Goal: Information Seeking & Learning: Find specific fact

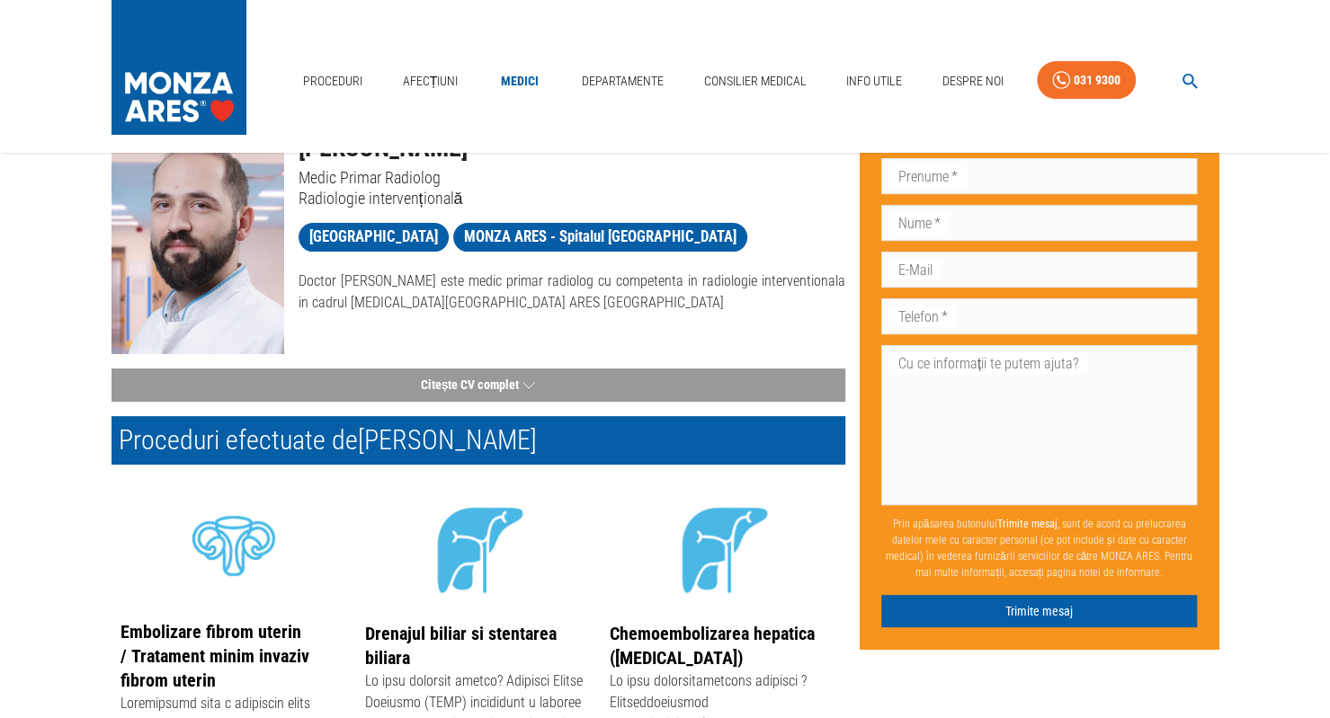
scroll to position [57, 0]
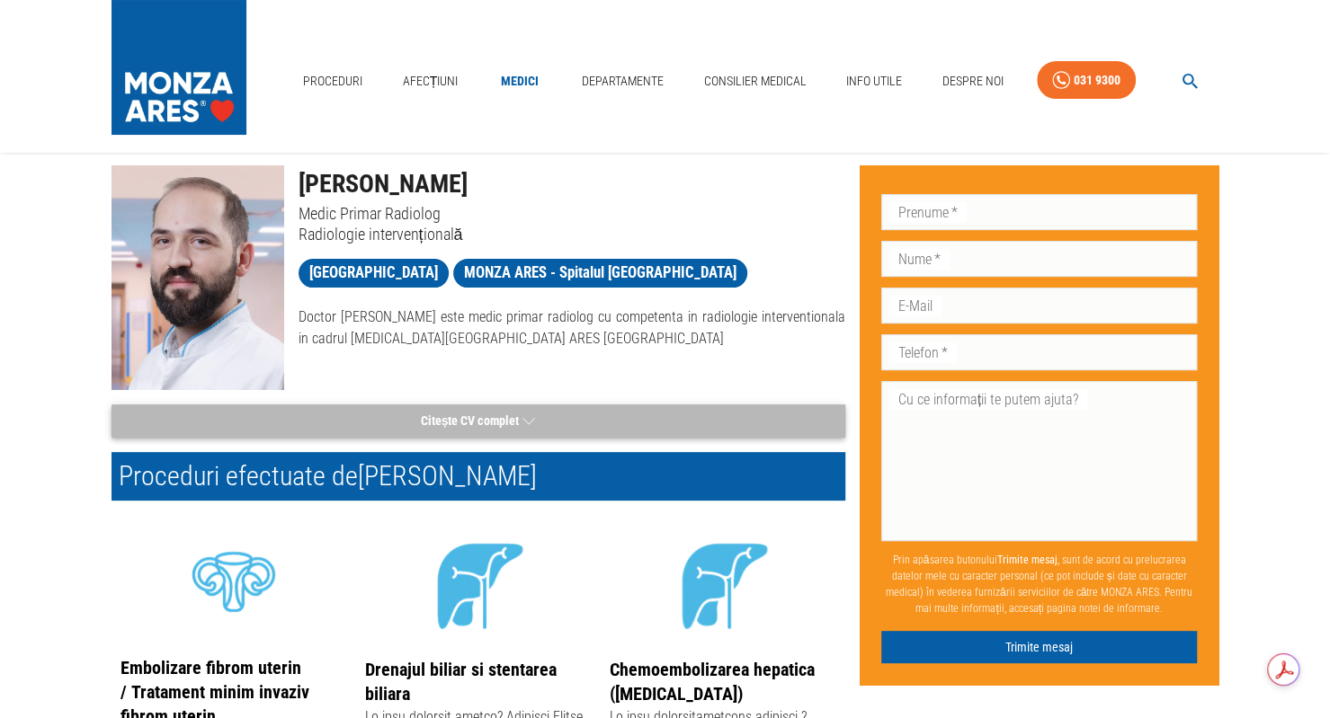
click at [525, 419] on icon "button" at bounding box center [528, 421] width 13 height 22
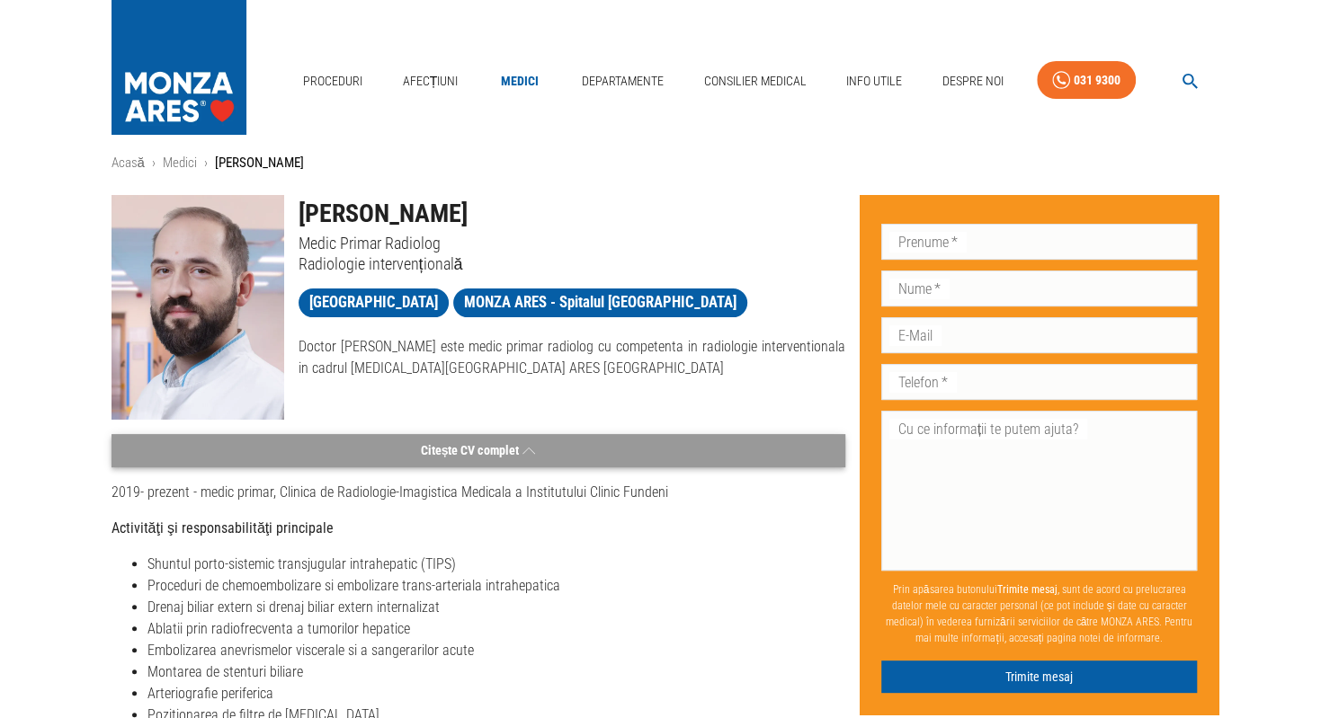
scroll to position [0, 0]
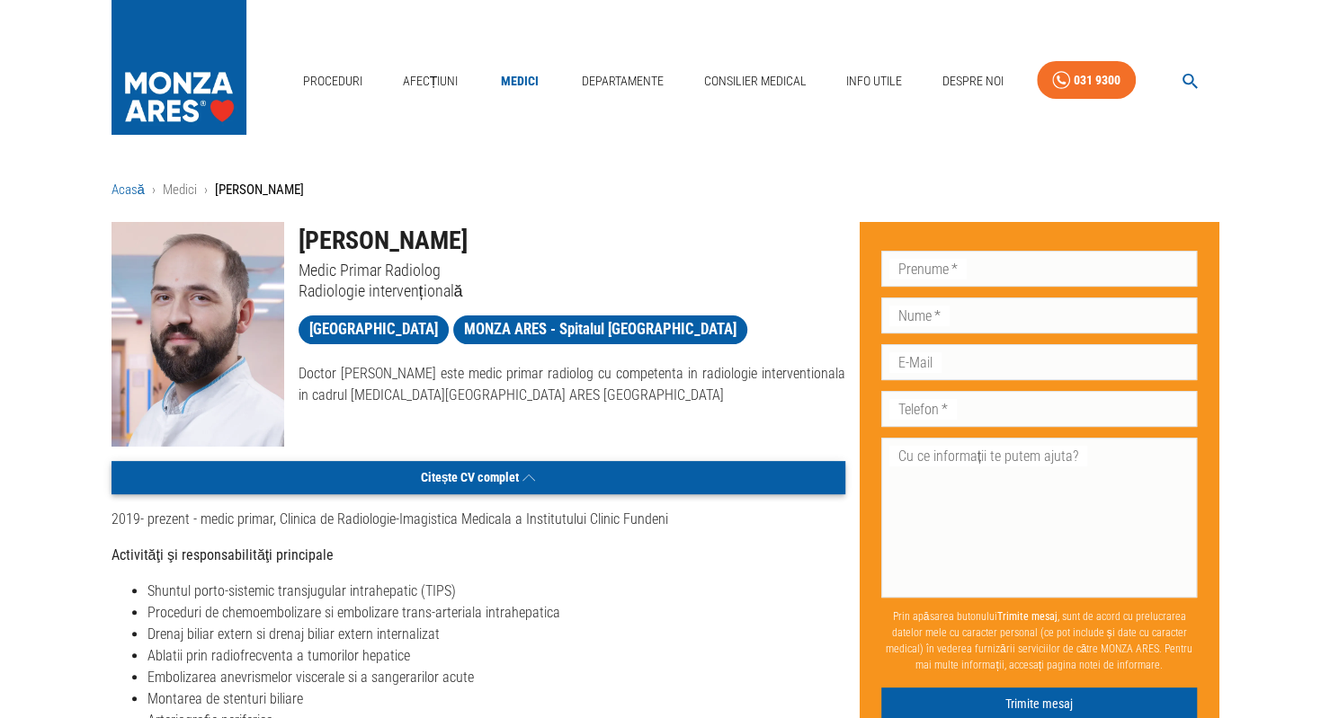
click at [127, 188] on link "Acasă" at bounding box center [127, 190] width 33 height 16
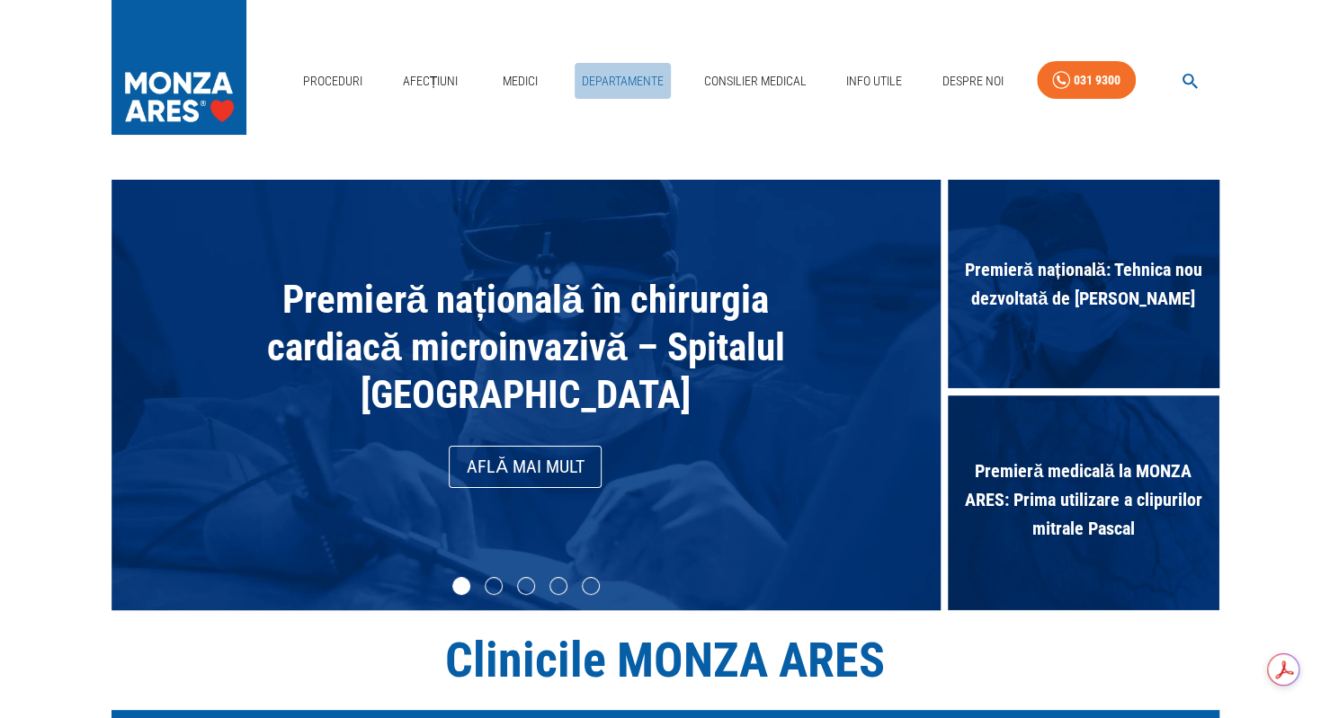
click at [604, 72] on link "Departamente" at bounding box center [622, 81] width 96 height 37
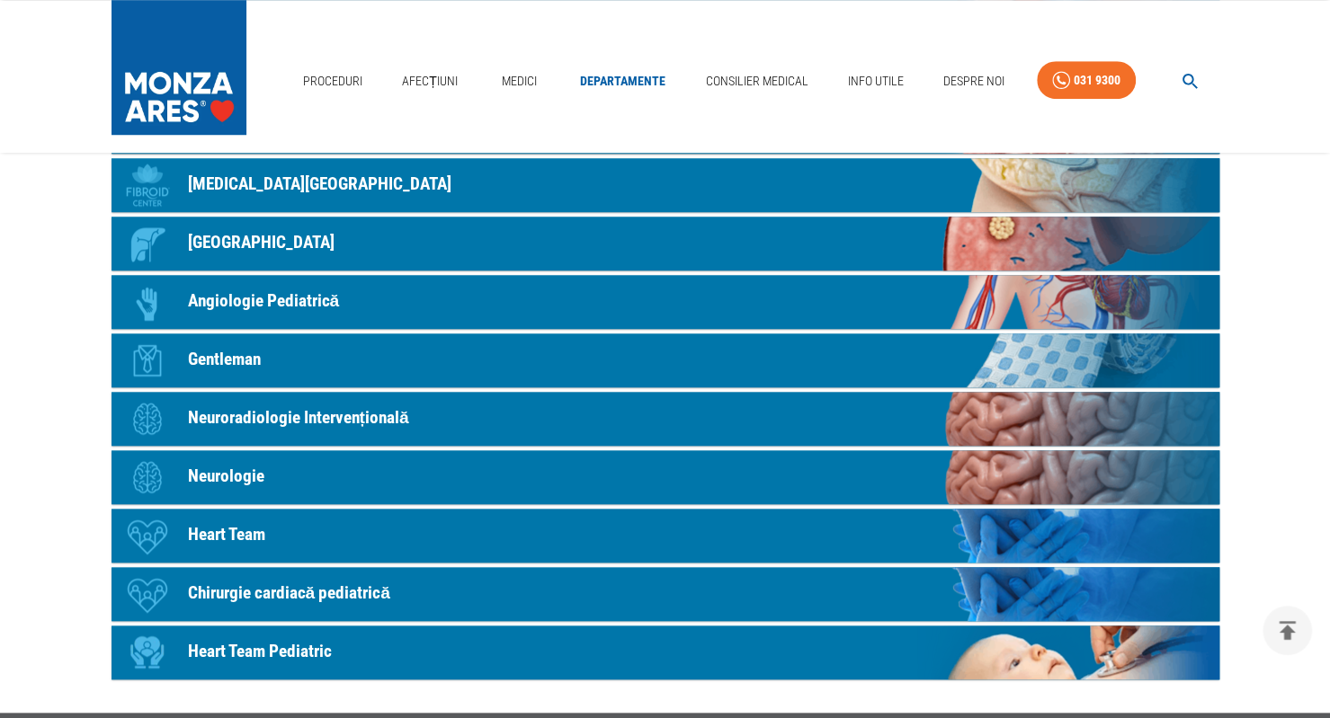
scroll to position [788, 0]
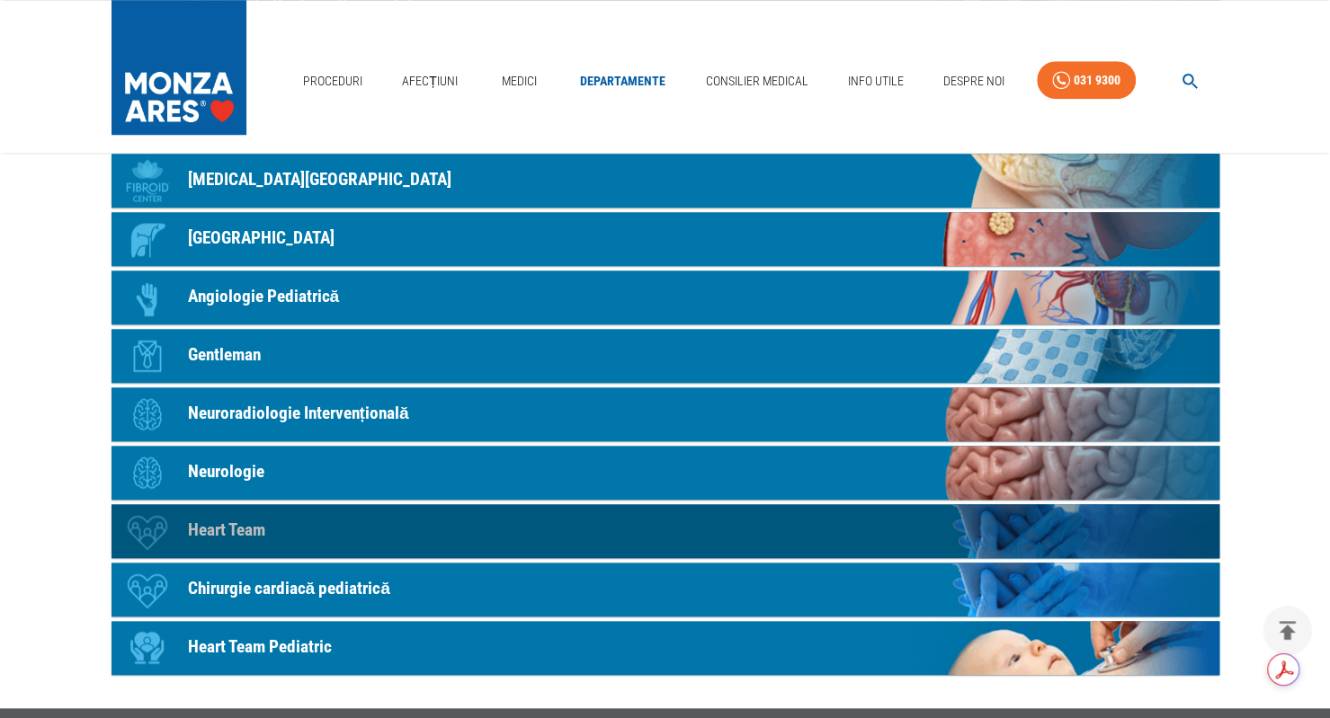
click at [234, 530] on p "Heart Team" at bounding box center [226, 531] width 77 height 26
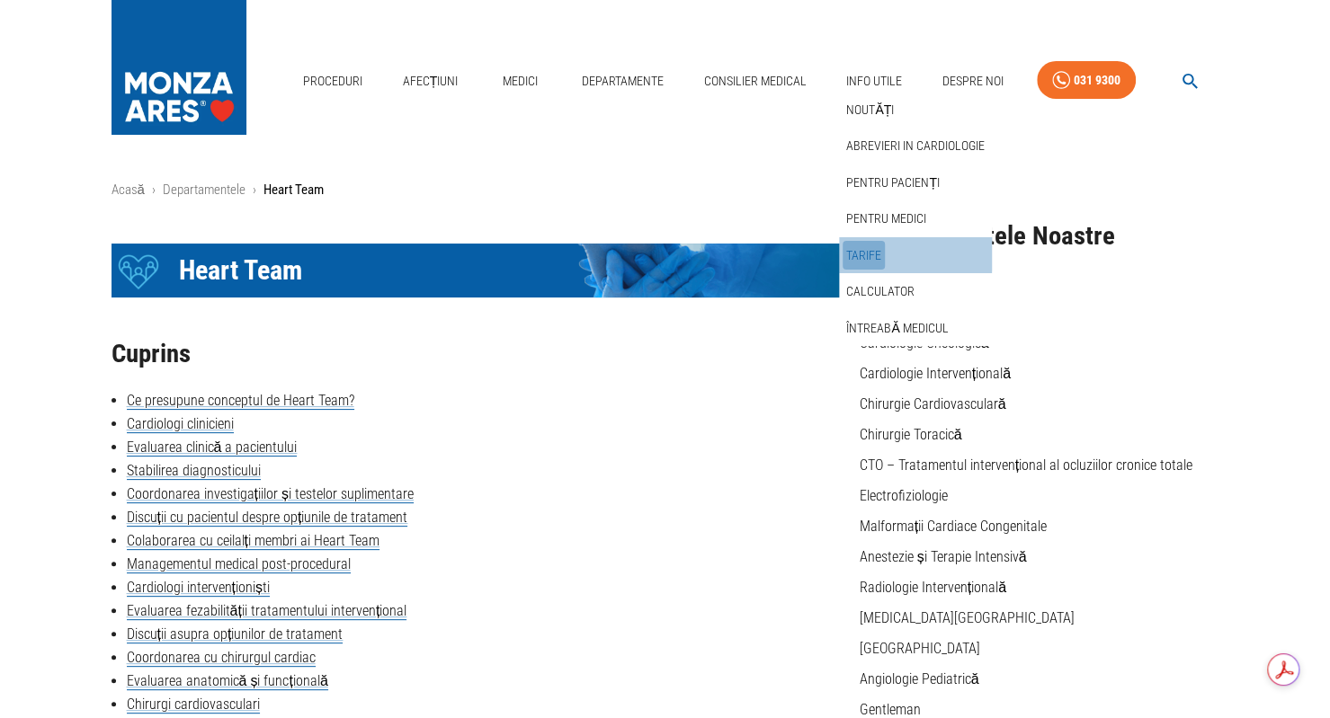
click at [868, 253] on link "Tarife" at bounding box center [863, 256] width 42 height 30
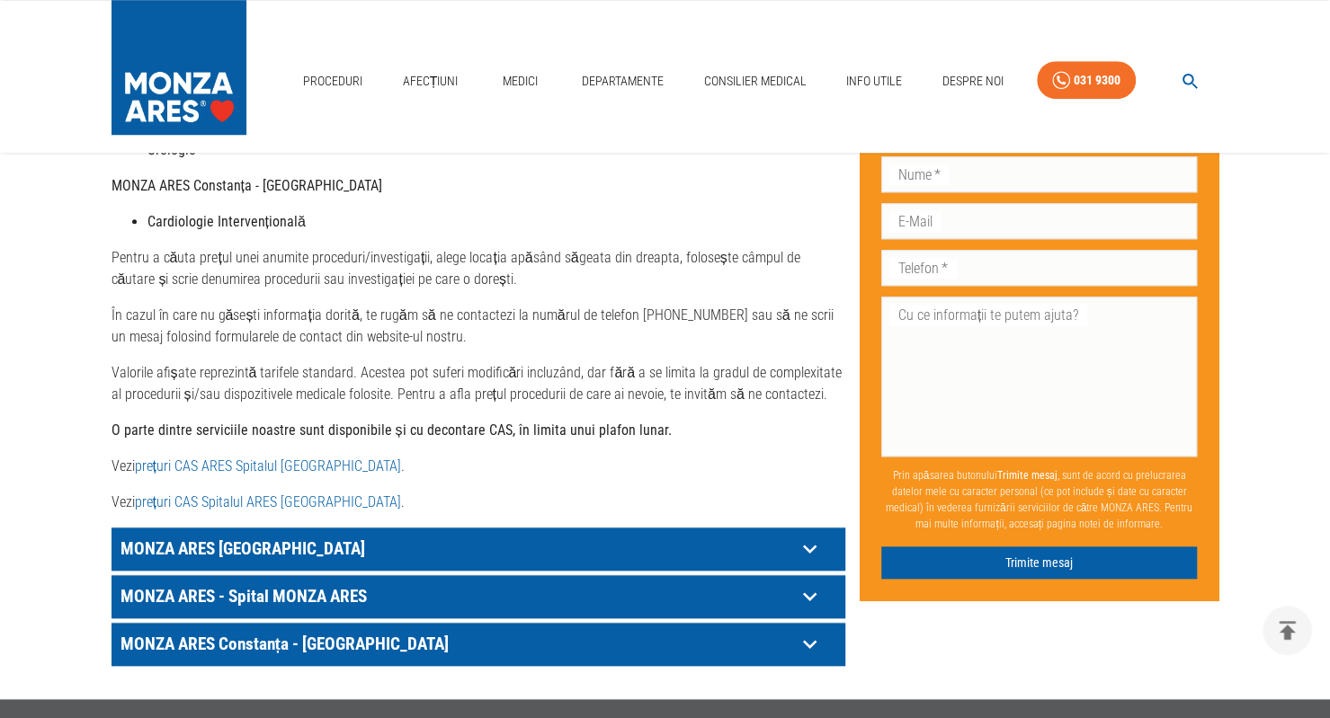
scroll to position [761, 0]
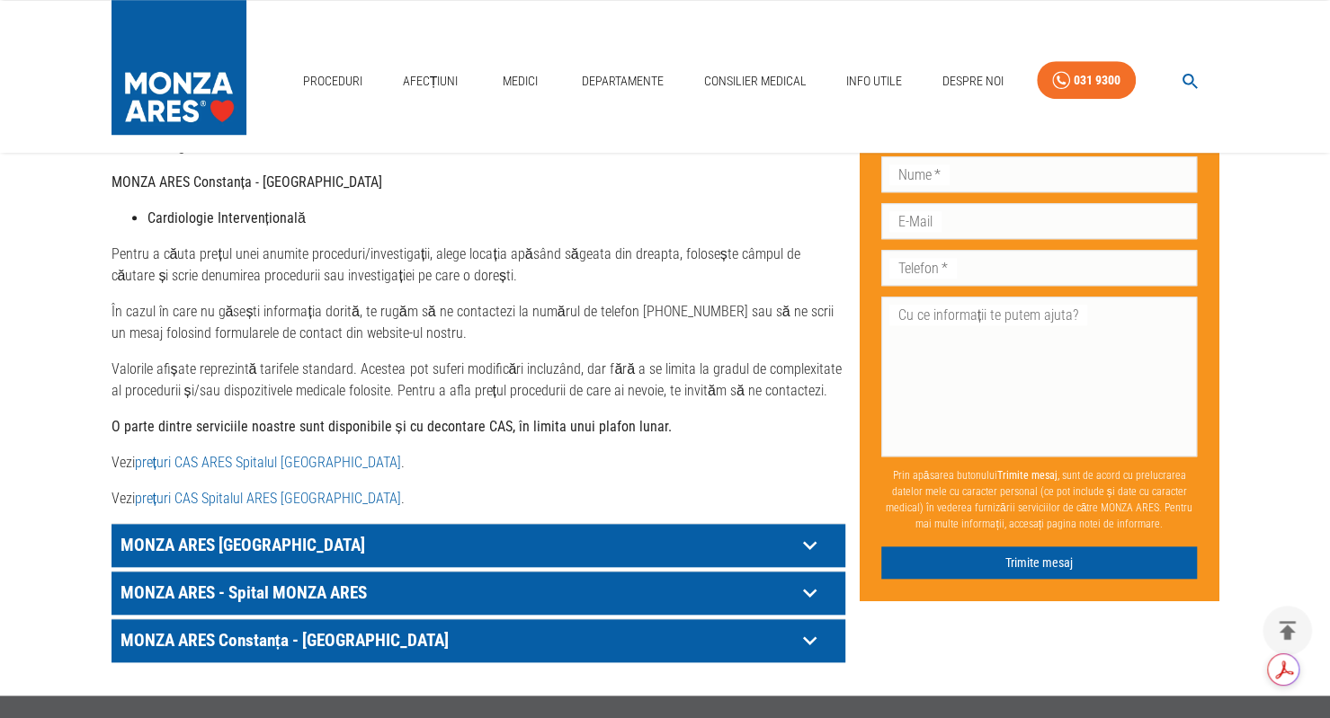
click at [260, 454] on link "prețuri CAS ARES Spitalul [GEOGRAPHIC_DATA]" at bounding box center [268, 462] width 266 height 17
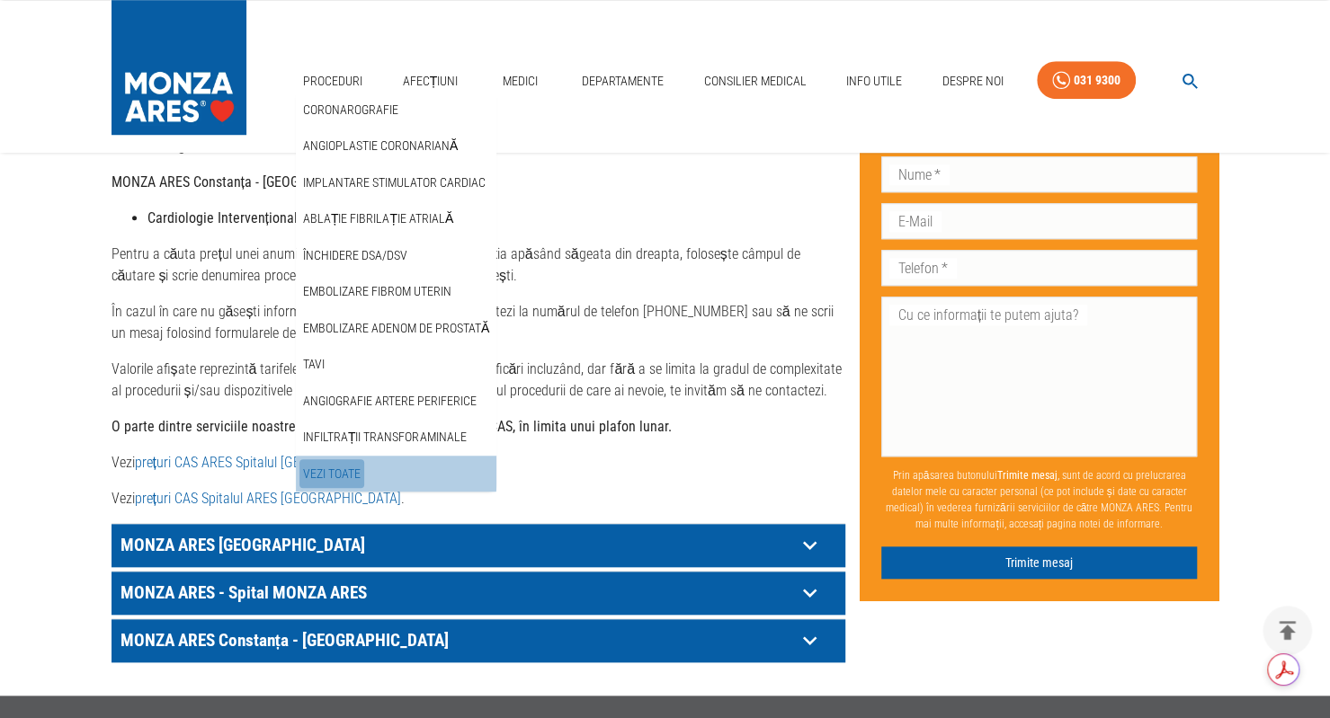
click at [342, 466] on link "Vezi Toate" at bounding box center [331, 474] width 65 height 30
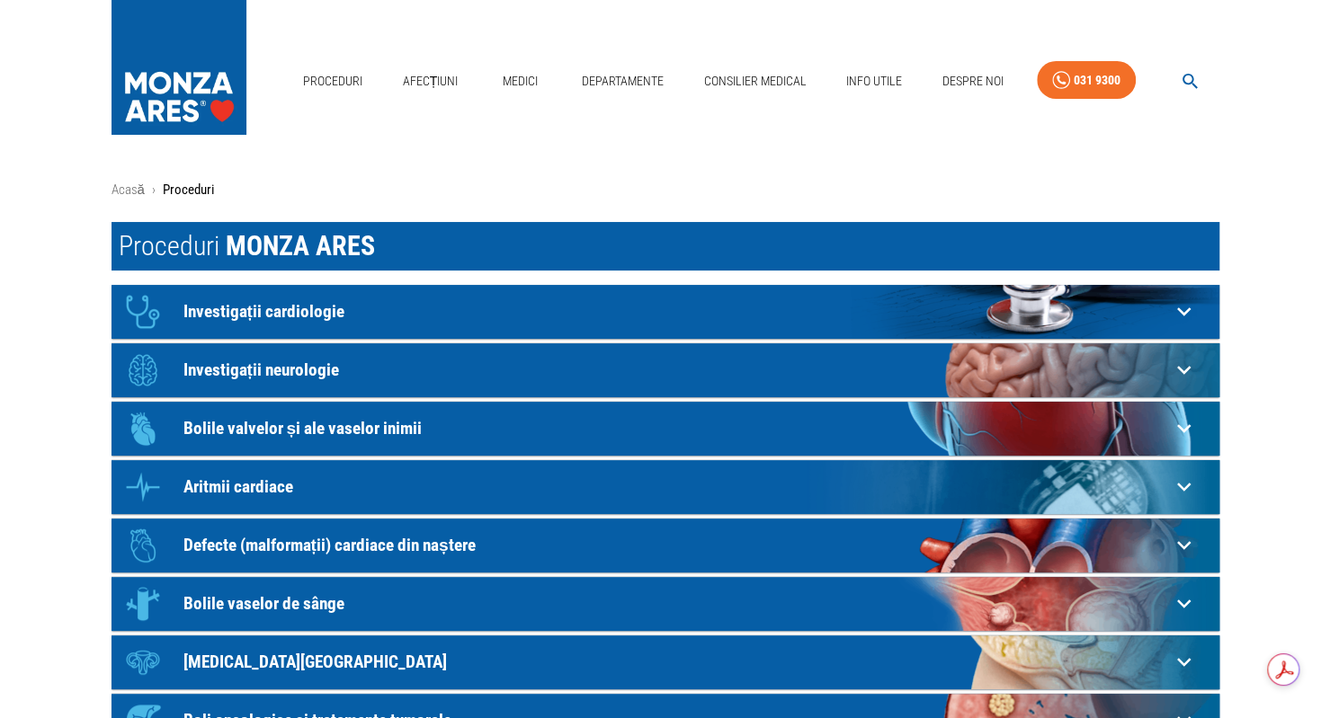
click at [300, 309] on p "Investigații cardiologie" at bounding box center [676, 311] width 986 height 19
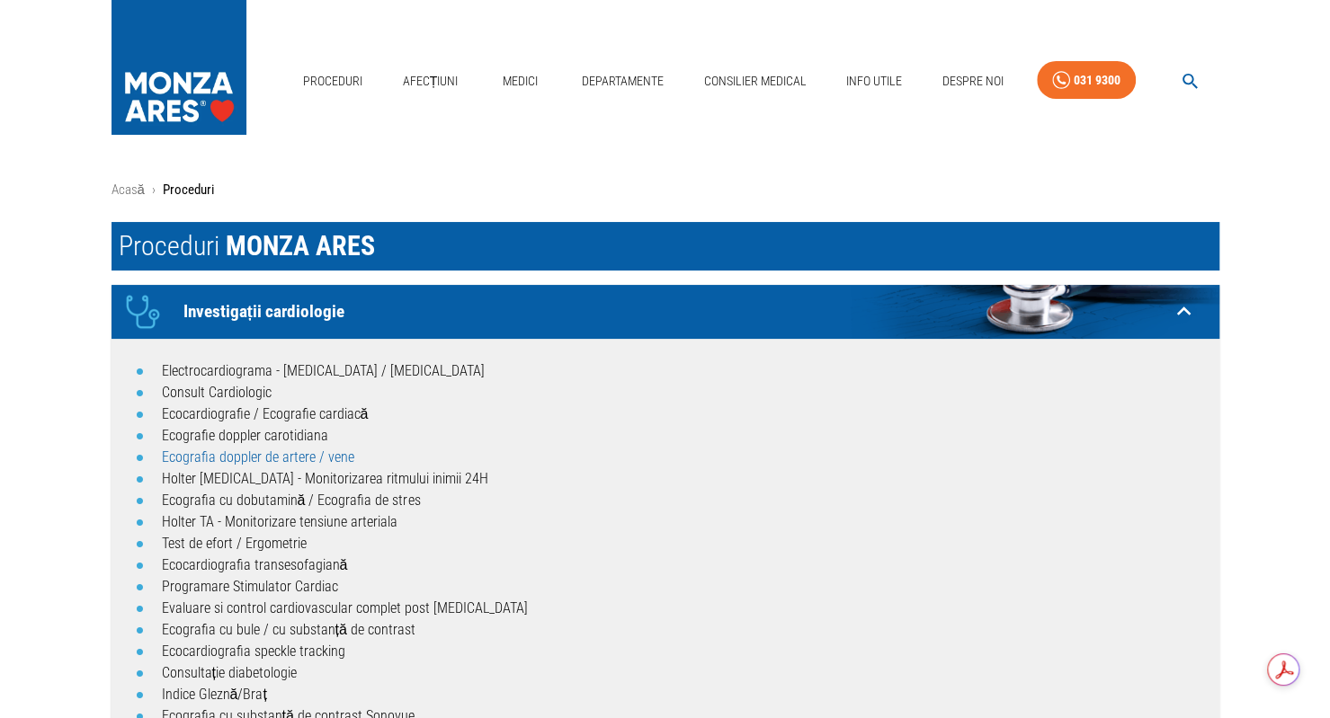
click at [307, 456] on link "Ecografia doppler de artere / vene" at bounding box center [258, 457] width 192 height 17
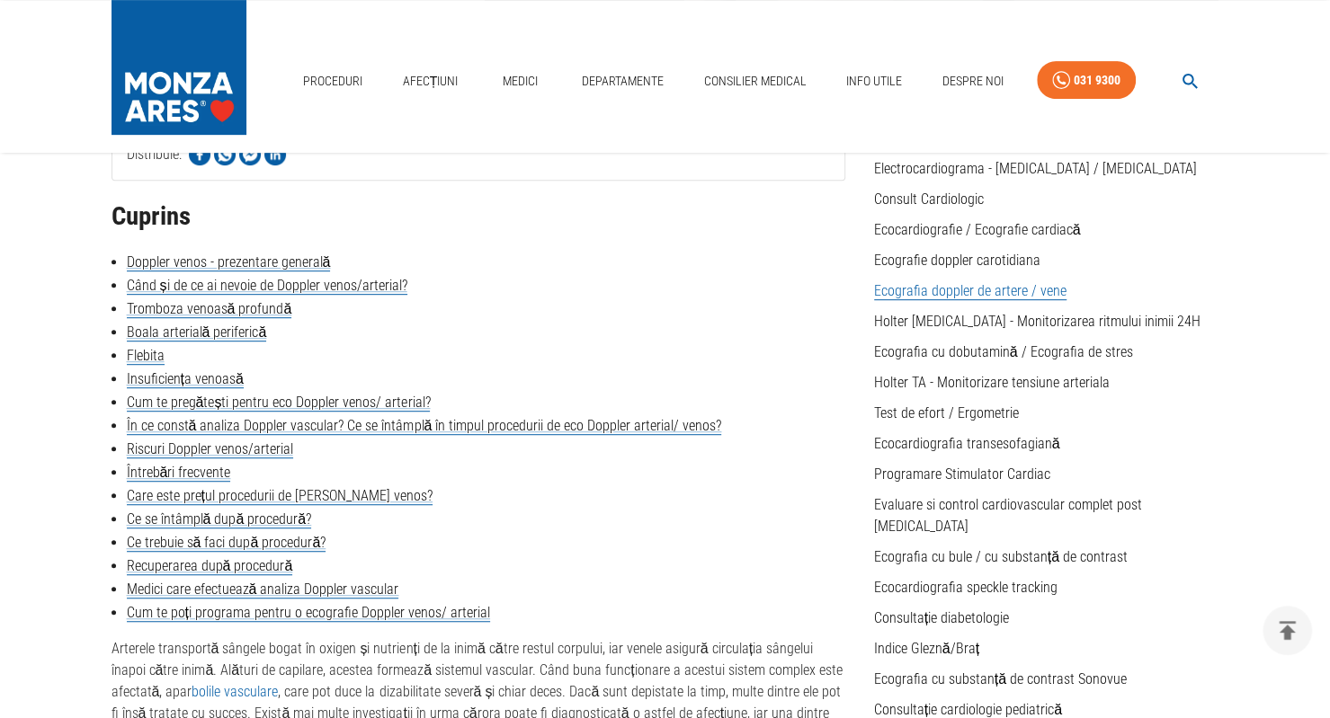
scroll to position [414, 0]
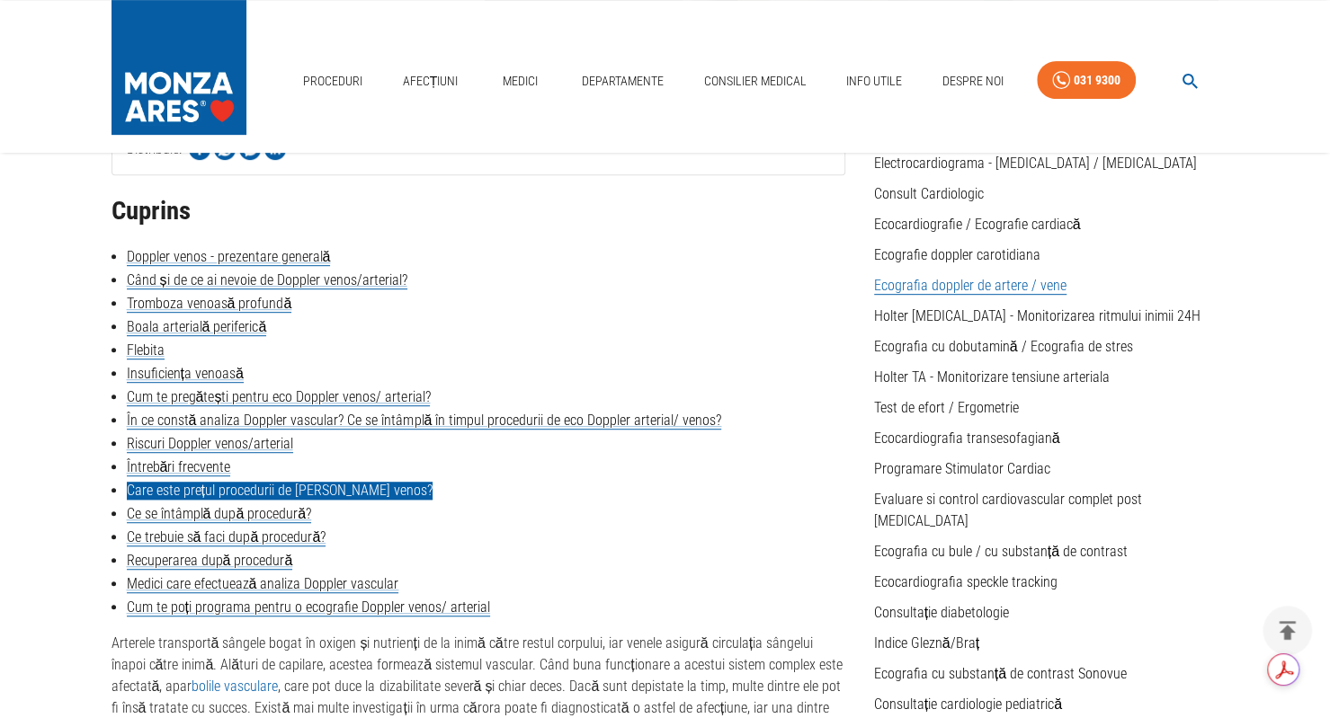
click at [346, 486] on link "Care este prețul procedurii de [PERSON_NAME] venos?" at bounding box center [280, 491] width 306 height 18
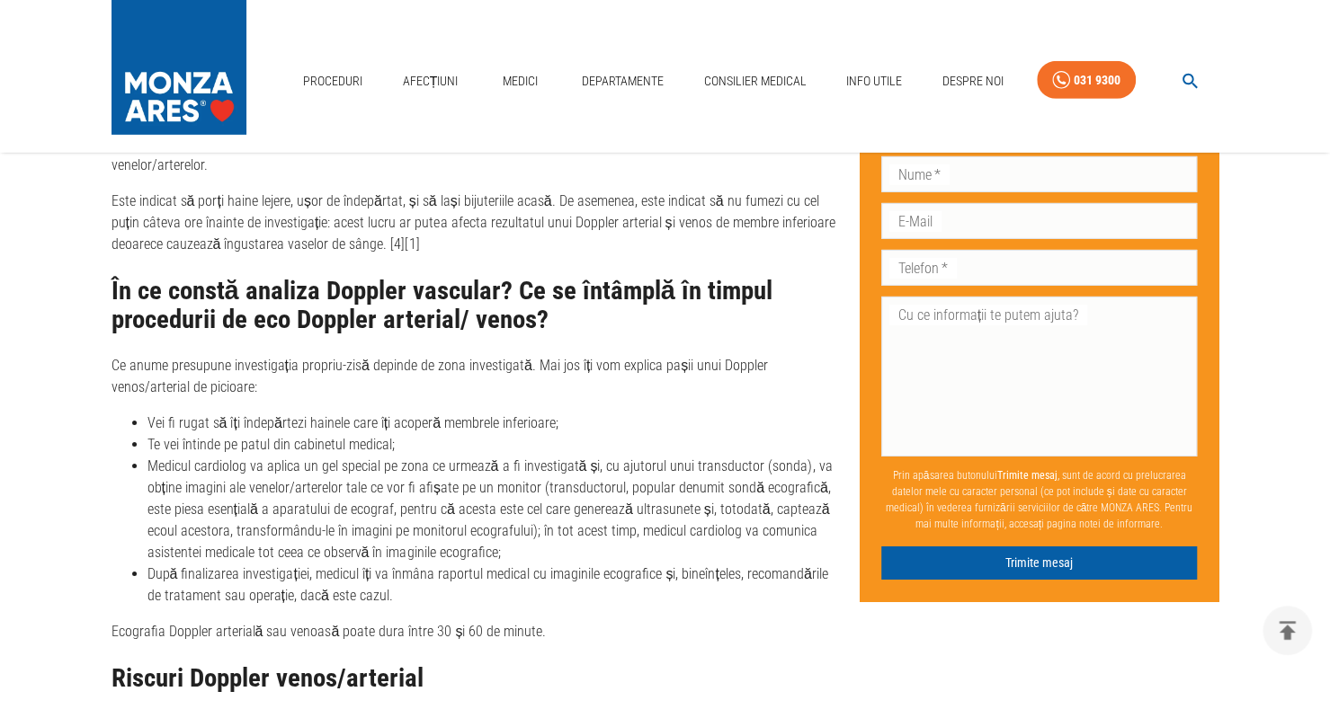
scroll to position [3320, 0]
